Goal: Information Seeking & Learning: Learn about a topic

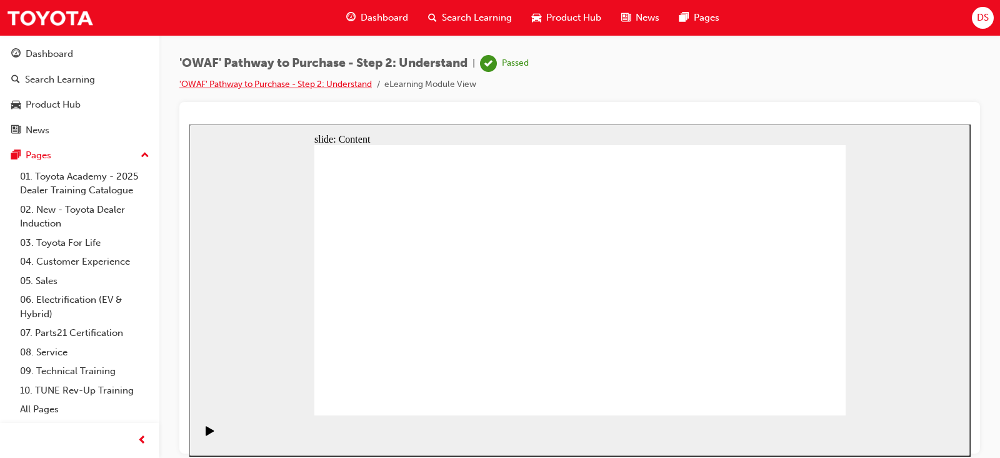
click at [331, 85] on link "'OWAF' Pathway to Purchase - Step 2: Understand" at bounding box center [275, 84] width 193 height 11
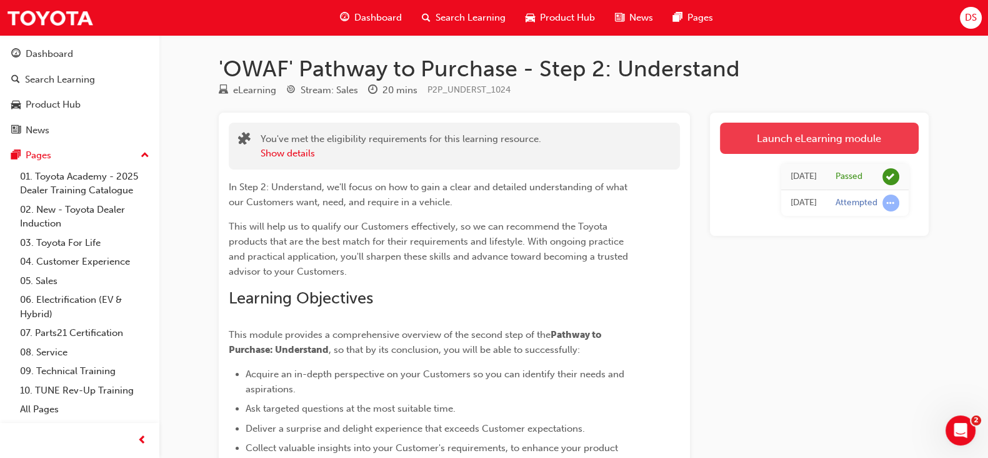
click at [764, 144] on link "Launch eLearning module" at bounding box center [819, 138] width 199 height 31
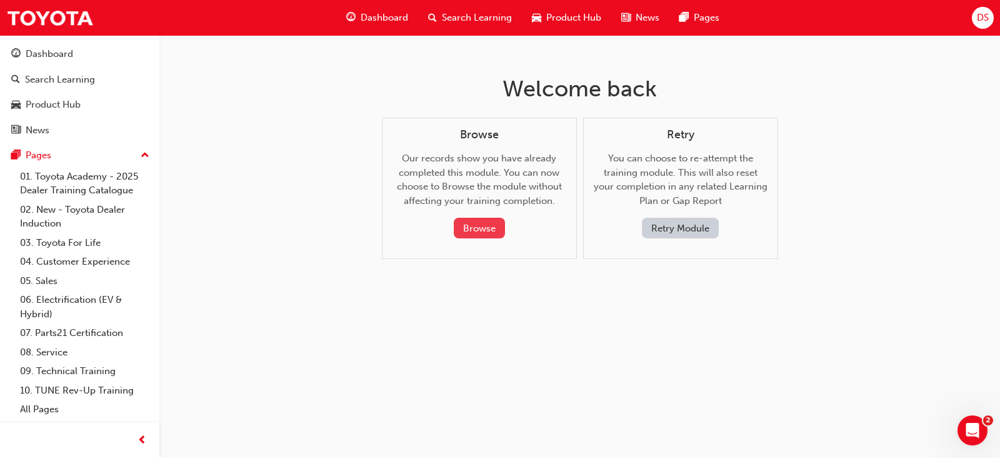
click at [488, 226] on button "Browse" at bounding box center [479, 228] width 51 height 21
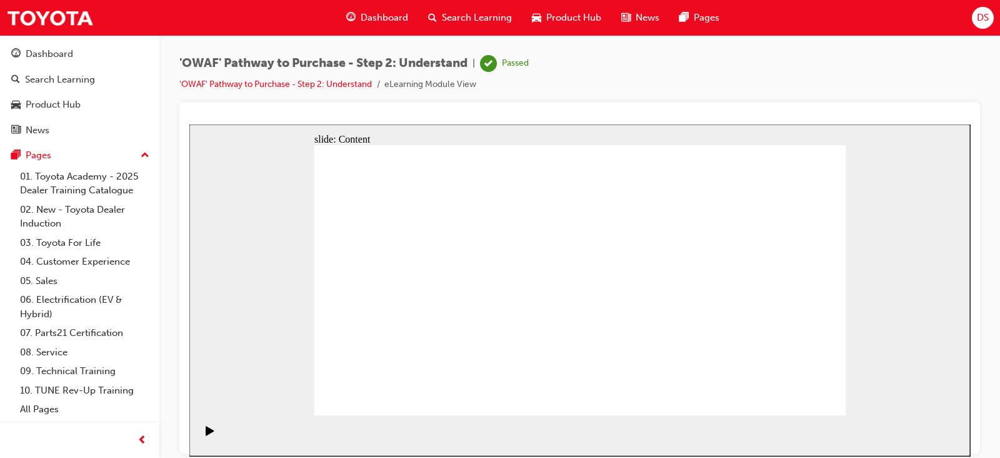
click at [938, 334] on div "slide: Content Use SPACED to understand Customers' motivations Rectangle arrow_…" at bounding box center [579, 289] width 781 height 331
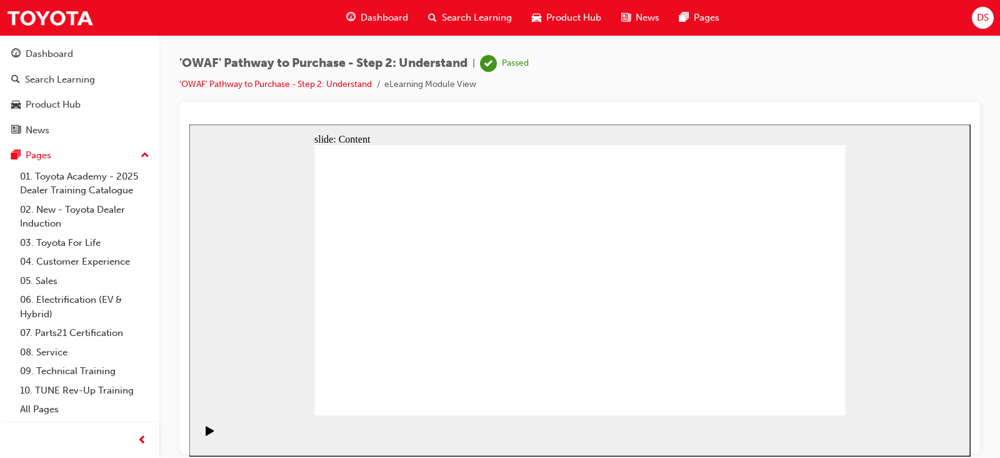
click at [727, 85] on div "'OWAF' Pathway to Purchase - Step 2: Understand | Passed 'OWAF' Pathway to Purc…" at bounding box center [579, 78] width 801 height 47
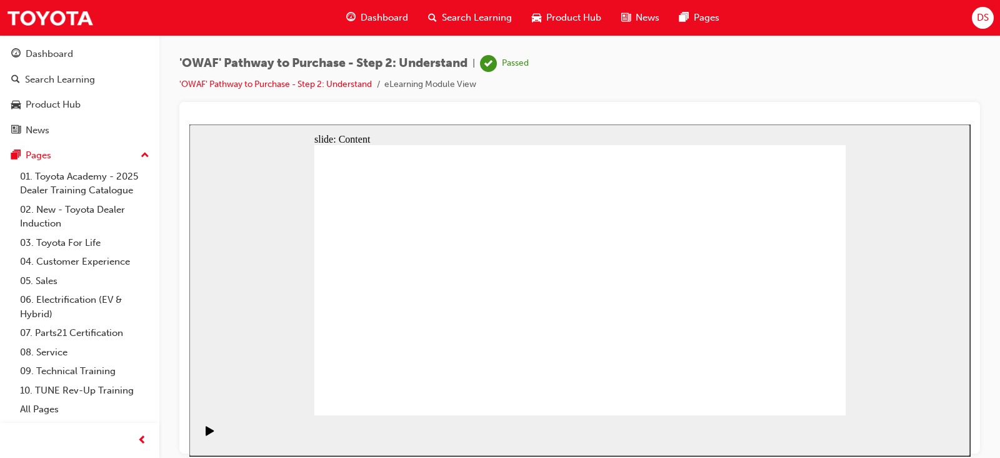
drag, startPoint x: 663, startPoint y: 196, endPoint x: 661, endPoint y: 171, distance: 25.0
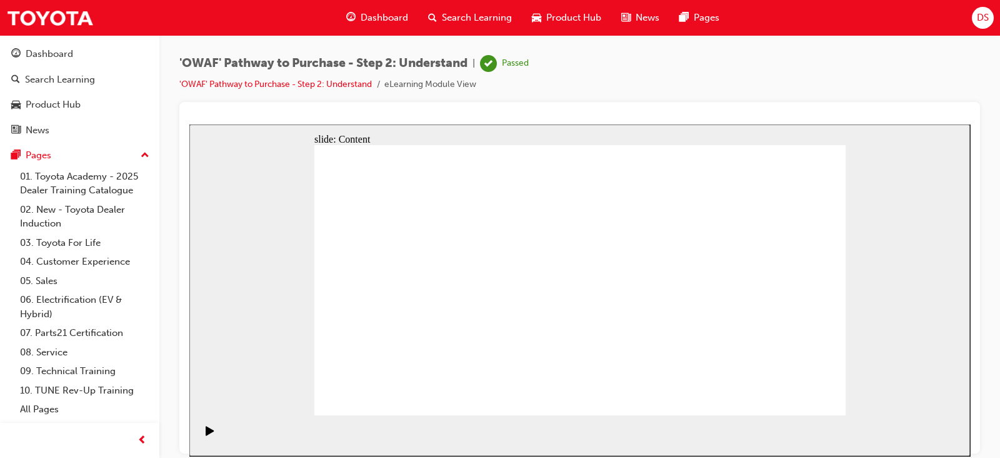
click at [866, 244] on div "slide: Content Rectangle 1 Key messages to take away Rectangle 2 Rectangle 1 • …" at bounding box center [579, 289] width 781 height 331
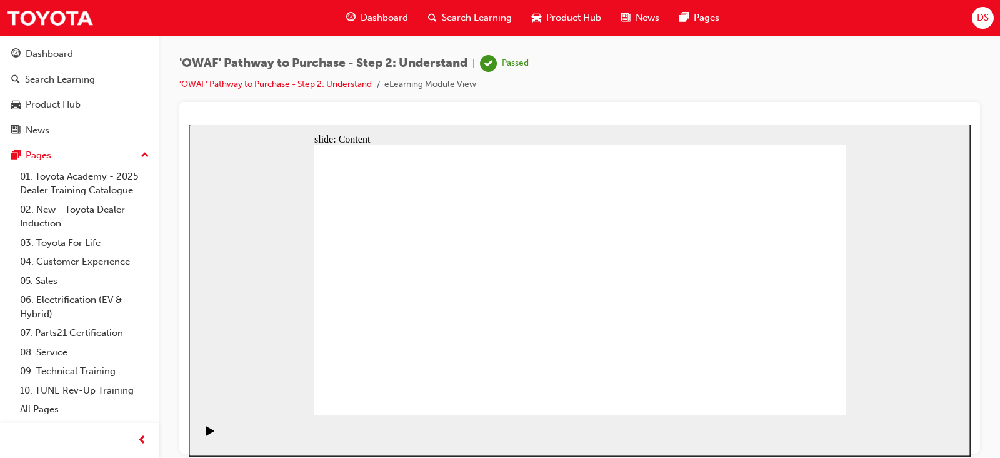
drag, startPoint x: 769, startPoint y: 326, endPoint x: 578, endPoint y: 324, distance: 191.3
drag, startPoint x: 766, startPoint y: 321, endPoint x: 418, endPoint y: 309, distance: 348.3
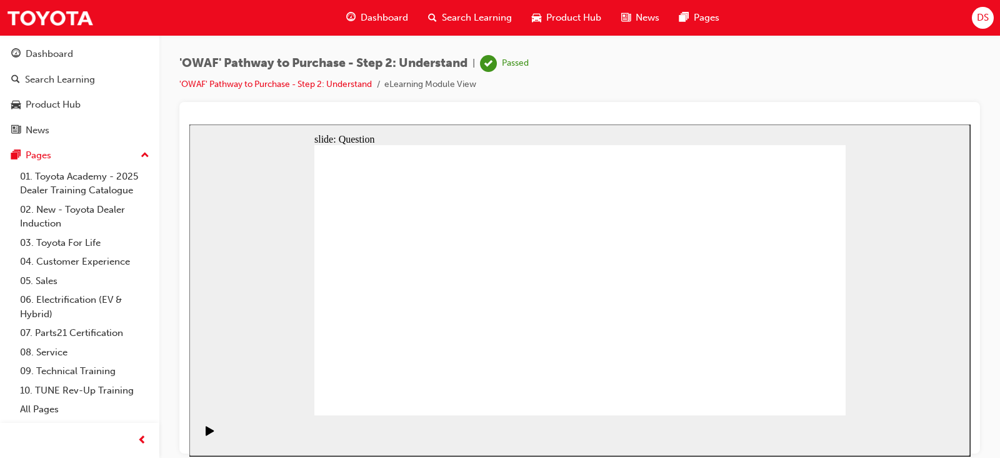
drag, startPoint x: 769, startPoint y: 323, endPoint x: 586, endPoint y: 316, distance: 182.6
drag, startPoint x: 739, startPoint y: 318, endPoint x: 561, endPoint y: 309, distance: 178.4
drag, startPoint x: 775, startPoint y: 341, endPoint x: 585, endPoint y: 334, distance: 190.1
drag, startPoint x: 760, startPoint y: 332, endPoint x: 409, endPoint y: 322, distance: 350.8
drag, startPoint x: 774, startPoint y: 347, endPoint x: 577, endPoint y: 325, distance: 198.7
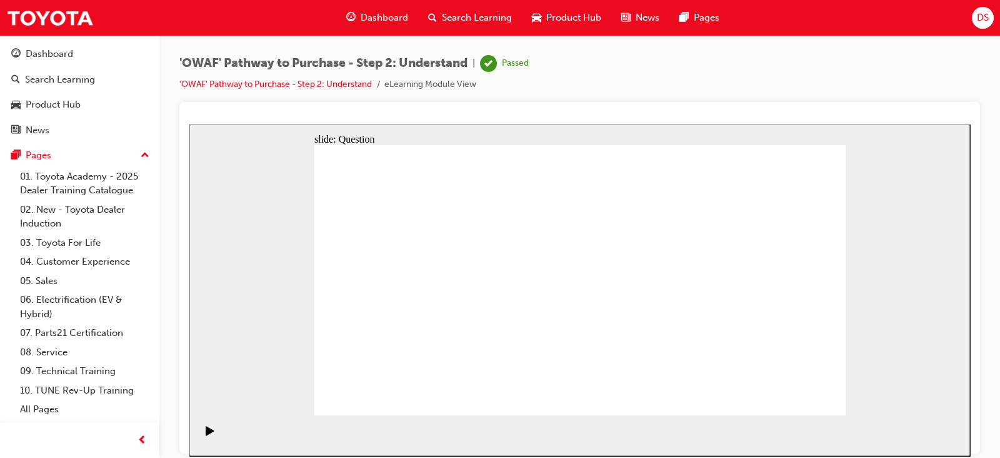
drag, startPoint x: 763, startPoint y: 344, endPoint x: 422, endPoint y: 341, distance: 340.7
drag, startPoint x: 787, startPoint y: 344, endPoint x: 591, endPoint y: 322, distance: 197.5
drag, startPoint x: 774, startPoint y: 338, endPoint x: 431, endPoint y: 309, distance: 344.3
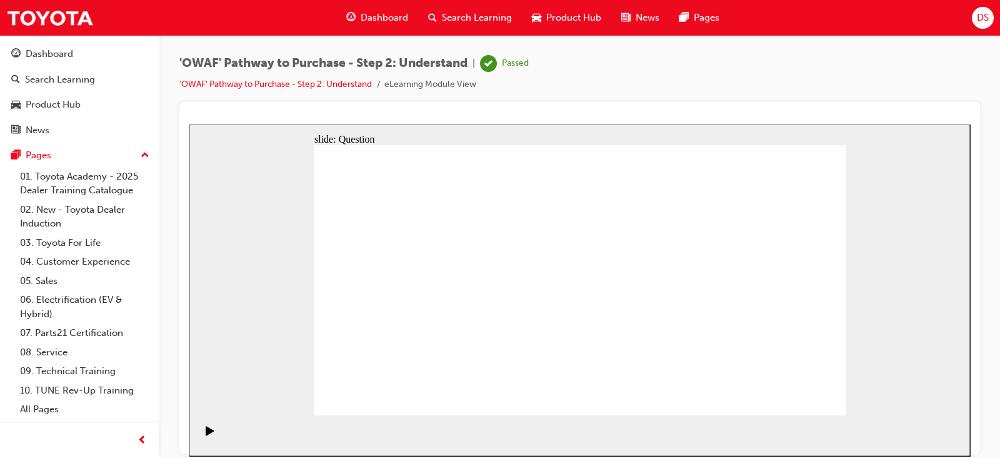
drag, startPoint x: 719, startPoint y: 328, endPoint x: 397, endPoint y: 309, distance: 322.4
drag, startPoint x: 766, startPoint y: 331, endPoint x: 583, endPoint y: 322, distance: 184.0
drag, startPoint x: 744, startPoint y: 339, endPoint x: 568, endPoint y: 318, distance: 178.1
drag, startPoint x: 786, startPoint y: 341, endPoint x: 437, endPoint y: 328, distance: 349.0
drag, startPoint x: 787, startPoint y: 337, endPoint x: 432, endPoint y: 319, distance: 355.5
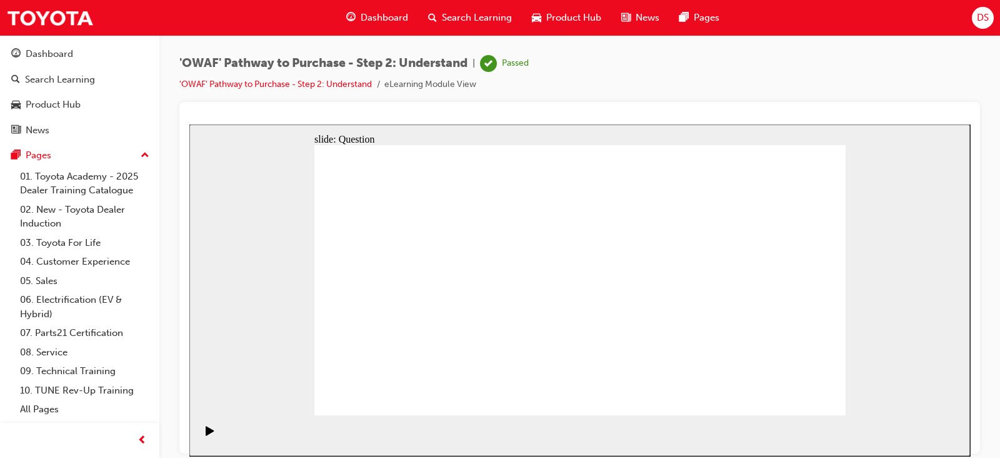
drag, startPoint x: 735, startPoint y: 324, endPoint x: 392, endPoint y: 309, distance: 343.5
drag, startPoint x: 655, startPoint y: 282, endPoint x: 696, endPoint y: 257, distance: 47.7
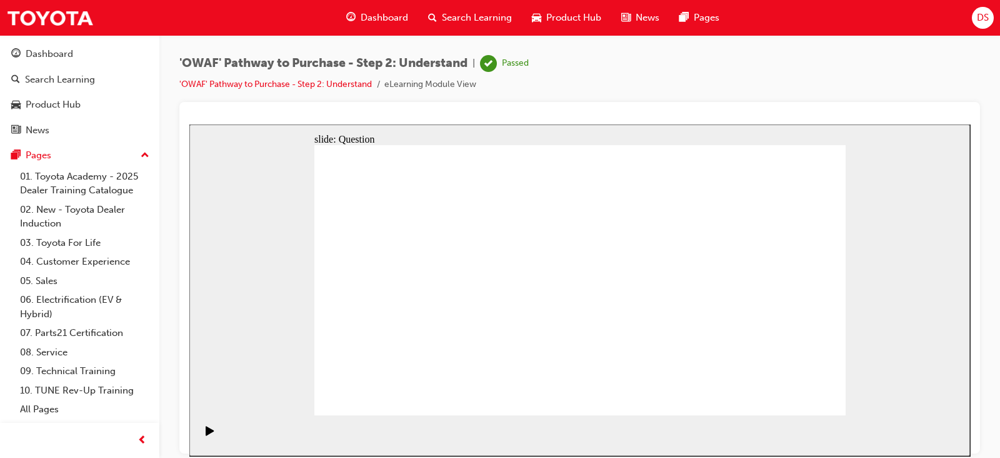
checkbox input "true"
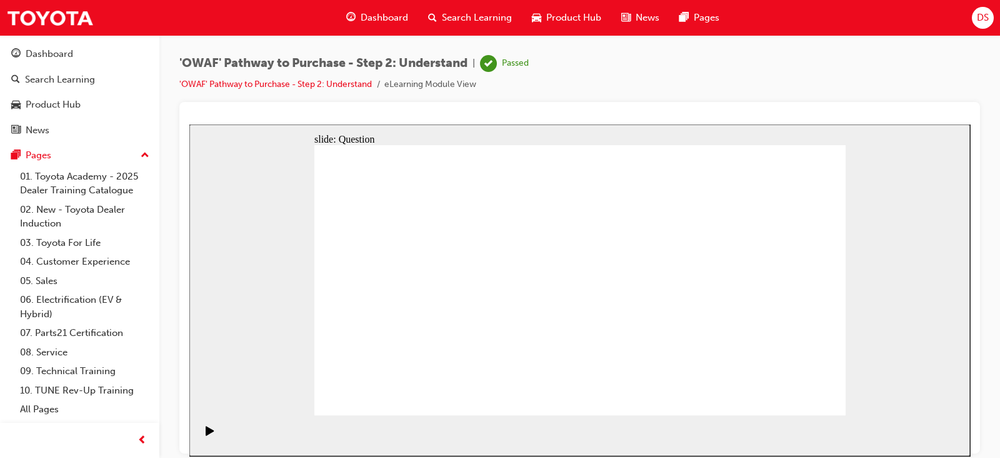
radio input "false"
radio input "true"
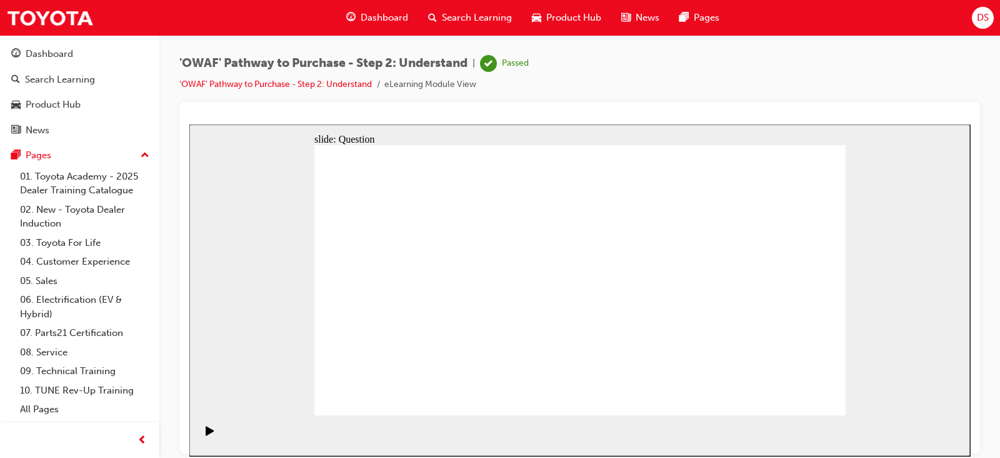
drag, startPoint x: 684, startPoint y: 255, endPoint x: 687, endPoint y: 363, distance: 107.6
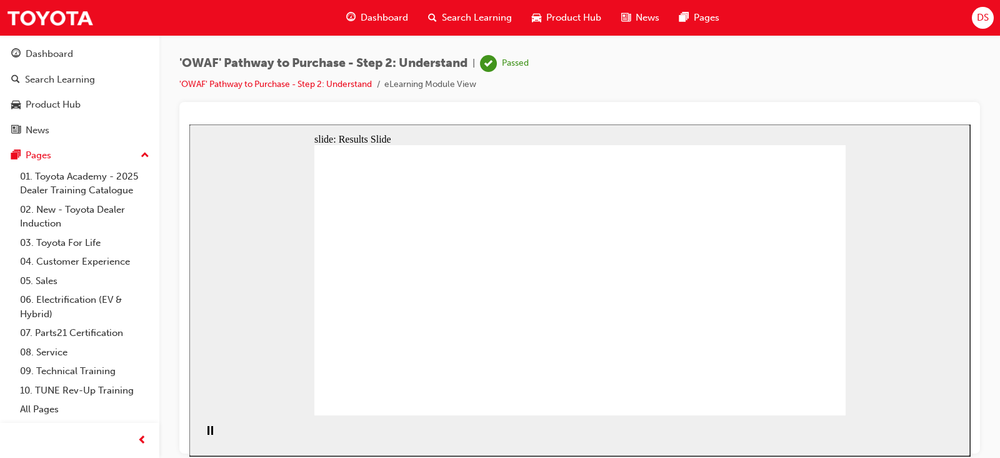
drag, startPoint x: 752, startPoint y: 338, endPoint x: 569, endPoint y: 320, distance: 184.0
drag, startPoint x: 739, startPoint y: 329, endPoint x: 411, endPoint y: 329, distance: 328.1
drag, startPoint x: 728, startPoint y: 309, endPoint x: 403, endPoint y: 304, distance: 324.4
drag, startPoint x: 736, startPoint y: 328, endPoint x: 646, endPoint y: 333, distance: 90.1
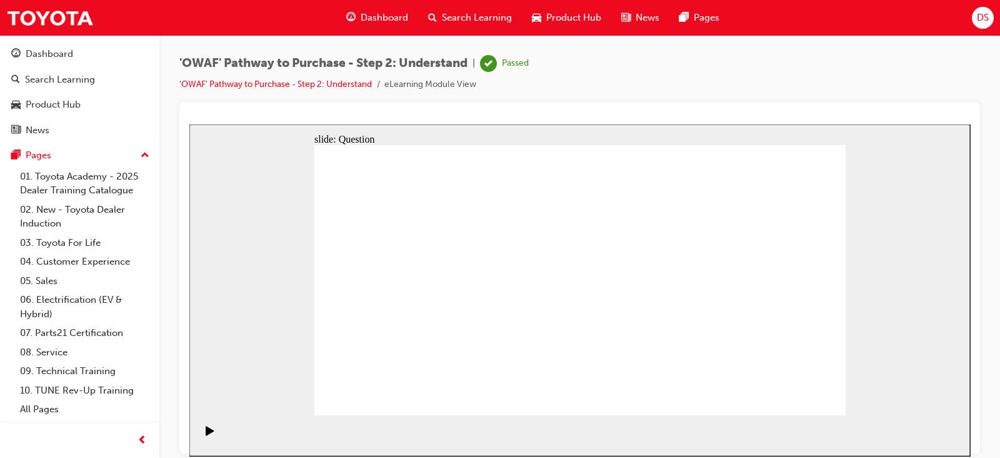
drag, startPoint x: 738, startPoint y: 303, endPoint x: 399, endPoint y: 298, distance: 338.8
drag, startPoint x: 778, startPoint y: 339, endPoint x: 438, endPoint y: 305, distance: 342.4
drag, startPoint x: 713, startPoint y: 298, endPoint x: 390, endPoint y: 291, distance: 322.6
drag, startPoint x: 714, startPoint y: 319, endPoint x: 406, endPoint y: 313, distance: 308.8
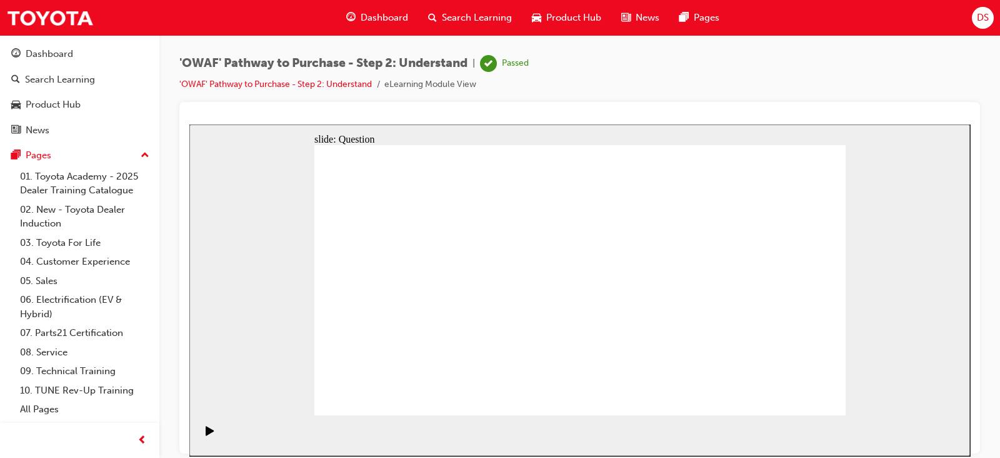
drag, startPoint x: 719, startPoint y: 351, endPoint x: 559, endPoint y: 344, distance: 159.6
drag, startPoint x: 727, startPoint y: 274, endPoint x: 379, endPoint y: 277, distance: 348.2
drag, startPoint x: 723, startPoint y: 340, endPoint x: 409, endPoint y: 321, distance: 314.3
drag, startPoint x: 731, startPoint y: 311, endPoint x: 572, endPoint y: 312, distance: 159.4
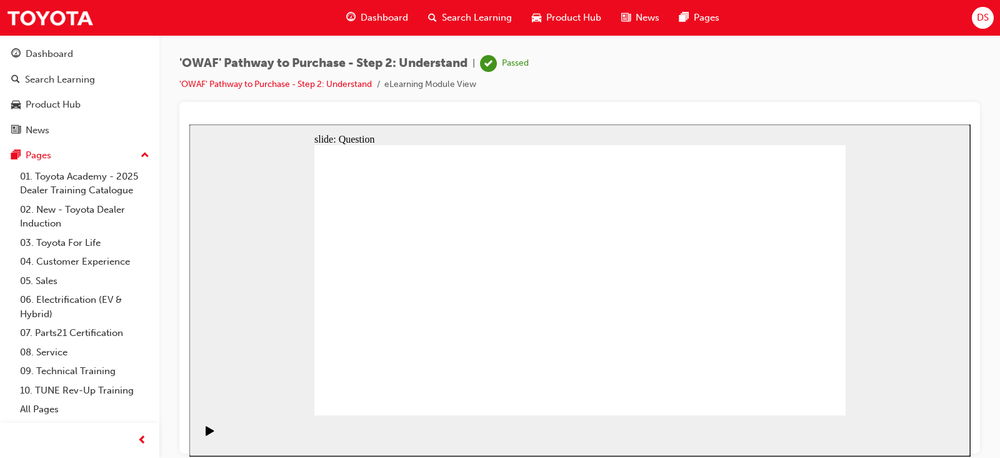
drag, startPoint x: 734, startPoint y: 351, endPoint x: 567, endPoint y: 341, distance: 167.8
drag, startPoint x: 742, startPoint y: 338, endPoint x: 396, endPoint y: 309, distance: 346.9
drag, startPoint x: 741, startPoint y: 315, endPoint x: 404, endPoint y: 314, distance: 336.3
drag, startPoint x: 676, startPoint y: 316, endPoint x: 418, endPoint y: 315, distance: 258.8
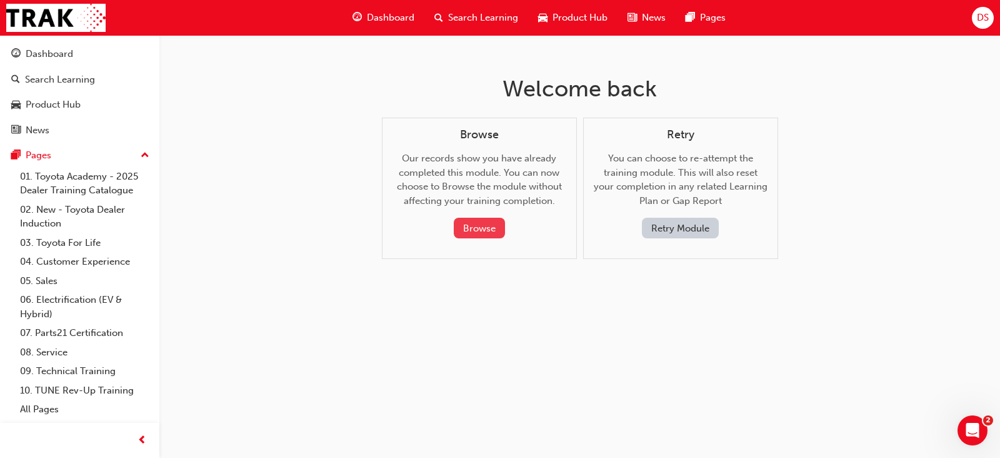
click at [478, 226] on button "Browse" at bounding box center [479, 228] width 51 height 21
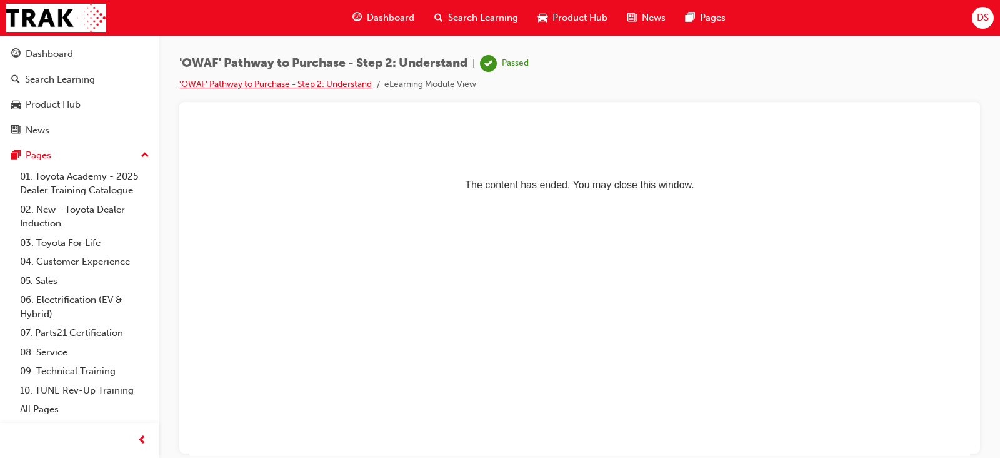
click at [269, 87] on link "'OWAF' Pathway to Purchase - Step 2: Understand" at bounding box center [275, 84] width 193 height 11
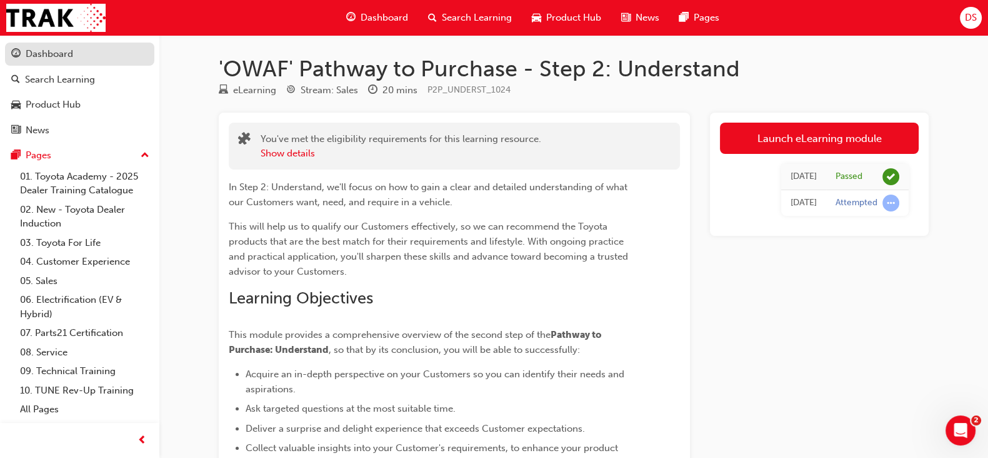
click at [59, 57] on div "Dashboard" at bounding box center [50, 54] width 48 height 14
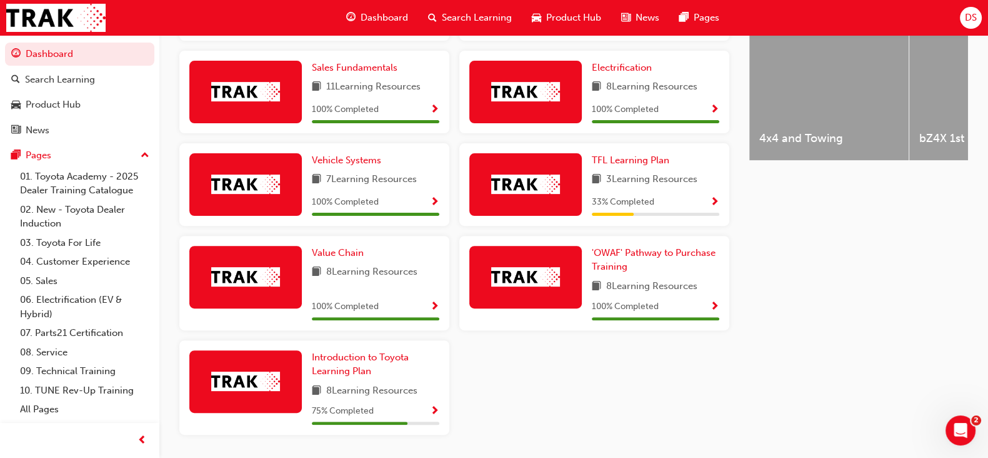
scroll to position [518, 0]
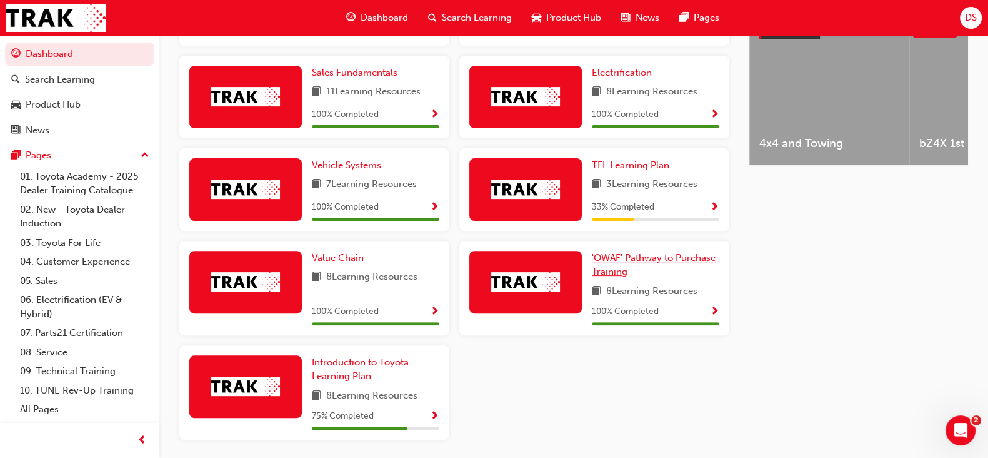
click at [606, 270] on span "'OWAF' Pathway to Purchase Training" at bounding box center [654, 265] width 124 height 26
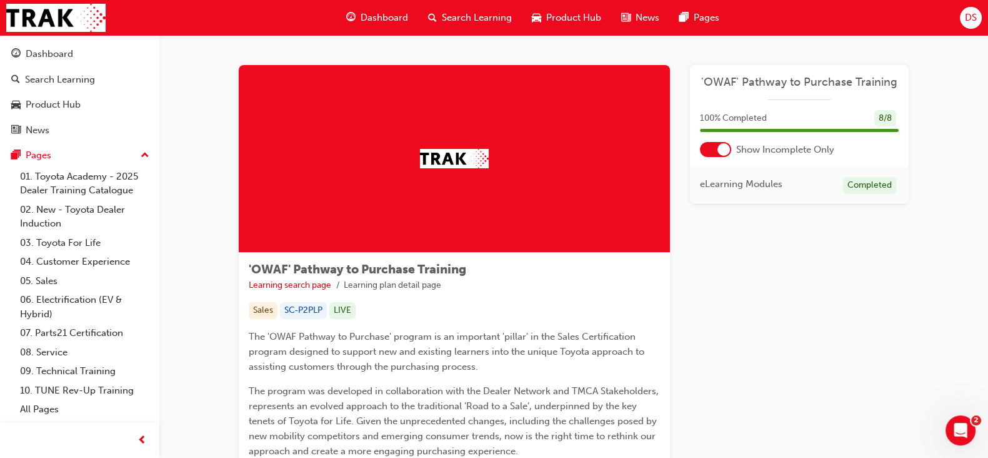
click at [717, 146] on div at bounding box center [715, 149] width 31 height 15
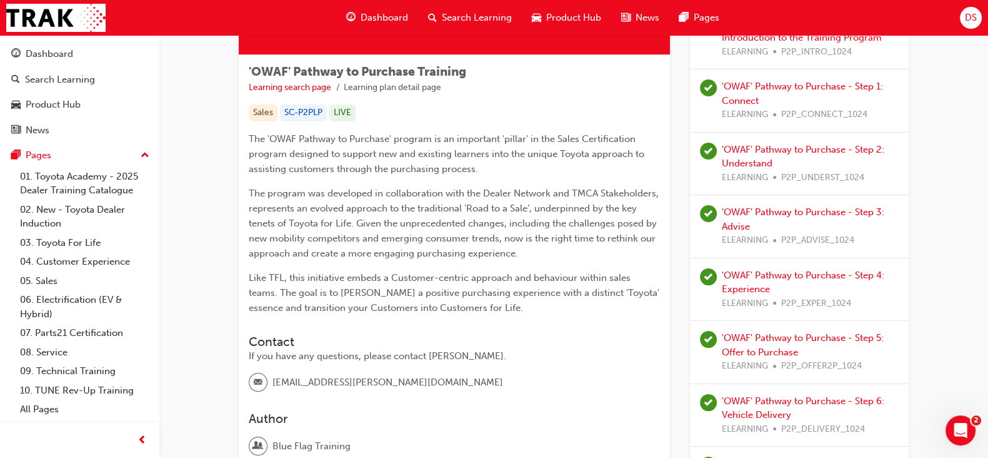
scroll to position [198, 0]
click at [803, 206] on link "'OWAF' Pathway to Purchase - Step 3: Advise" at bounding box center [803, 219] width 163 height 26
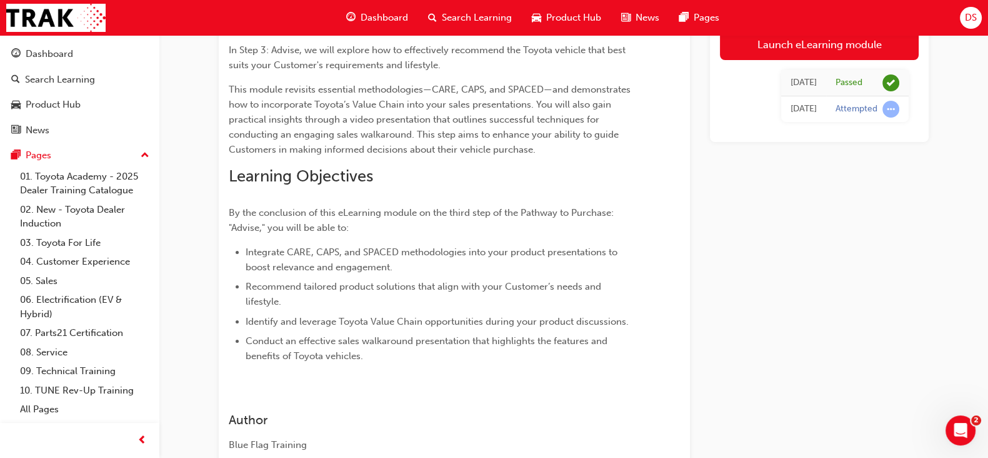
scroll to position [136, 0]
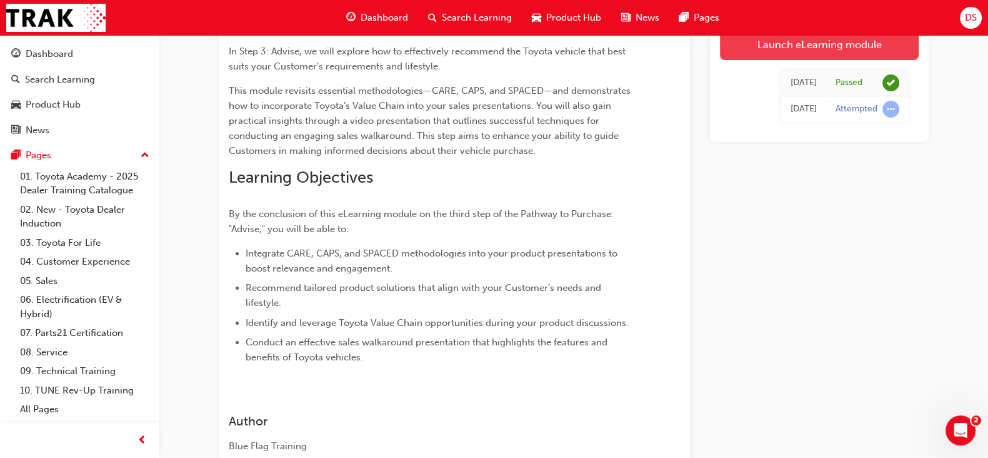
click at [796, 45] on link "Launch eLearning module" at bounding box center [819, 44] width 199 height 31
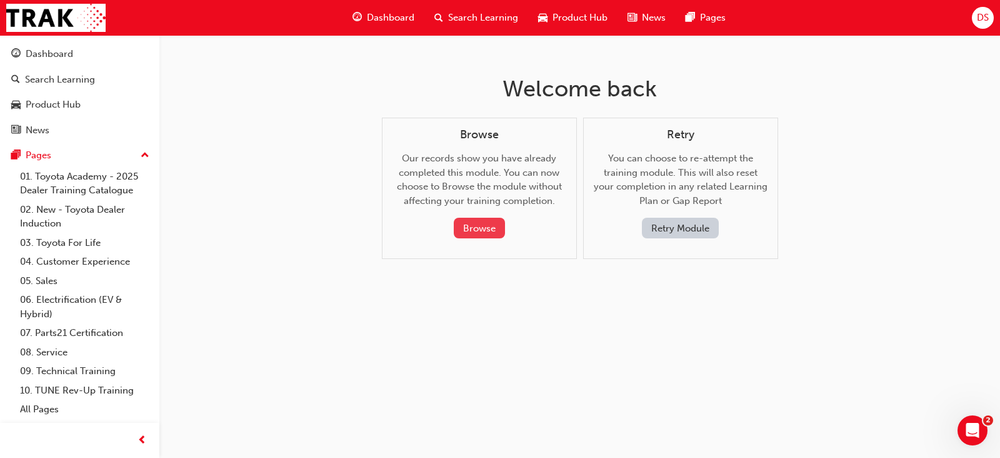
click at [463, 222] on button "Browse" at bounding box center [479, 228] width 51 height 21
